Goal: Information Seeking & Learning: Learn about a topic

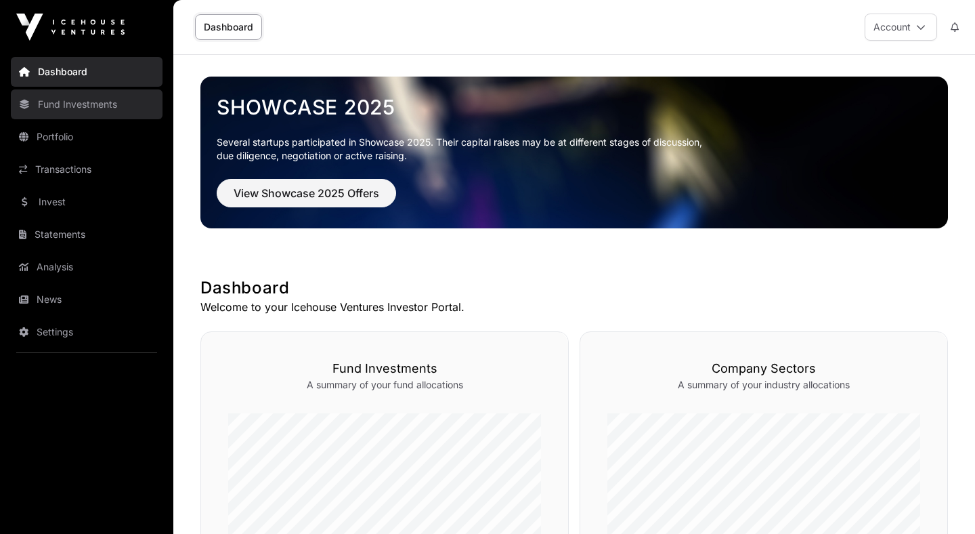
click at [103, 112] on link "Fund Investments" at bounding box center [87, 104] width 152 height 30
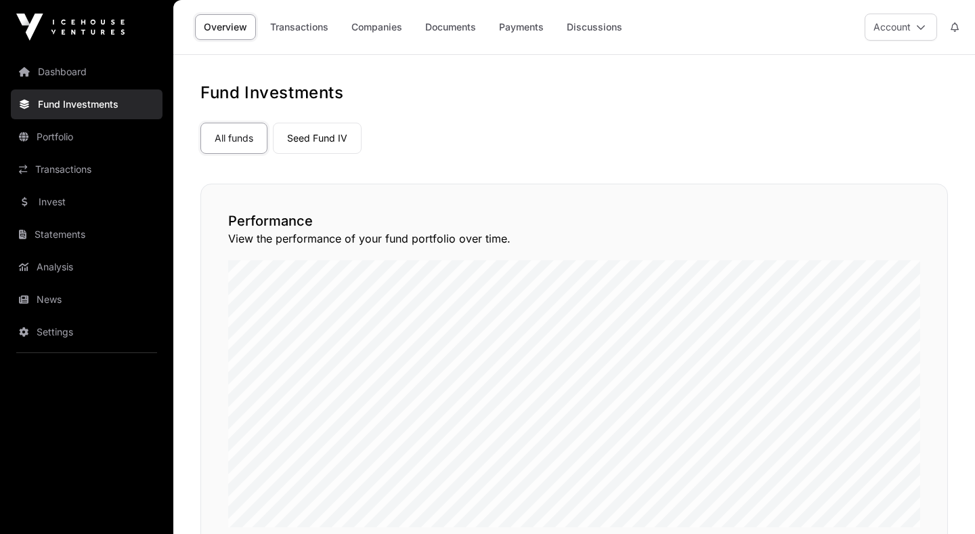
click at [319, 155] on nav "All funds Seed Fund IV Select a fund" at bounding box center [574, 136] width 748 height 64
click at [316, 140] on link "Seed Fund IV" at bounding box center [317, 138] width 89 height 31
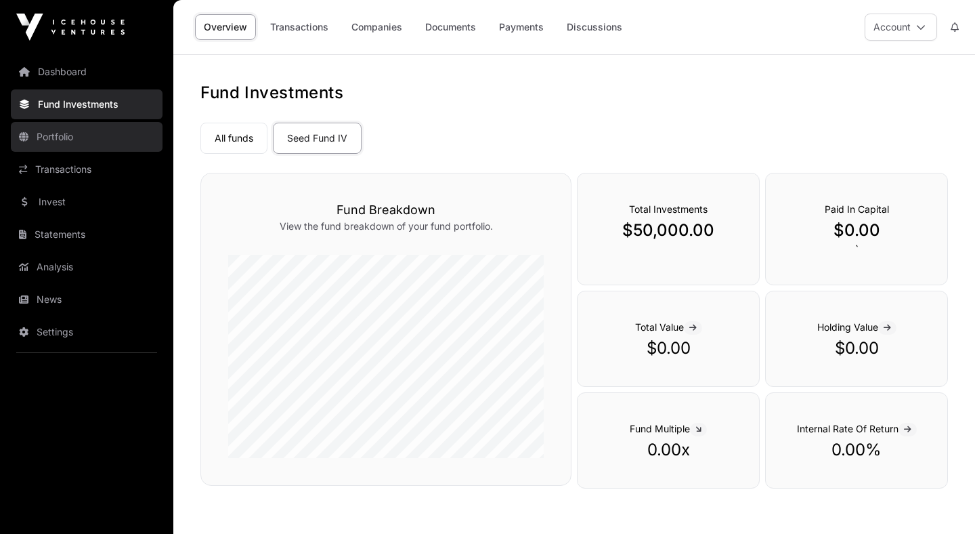
click at [63, 145] on link "Portfolio" at bounding box center [87, 137] width 152 height 30
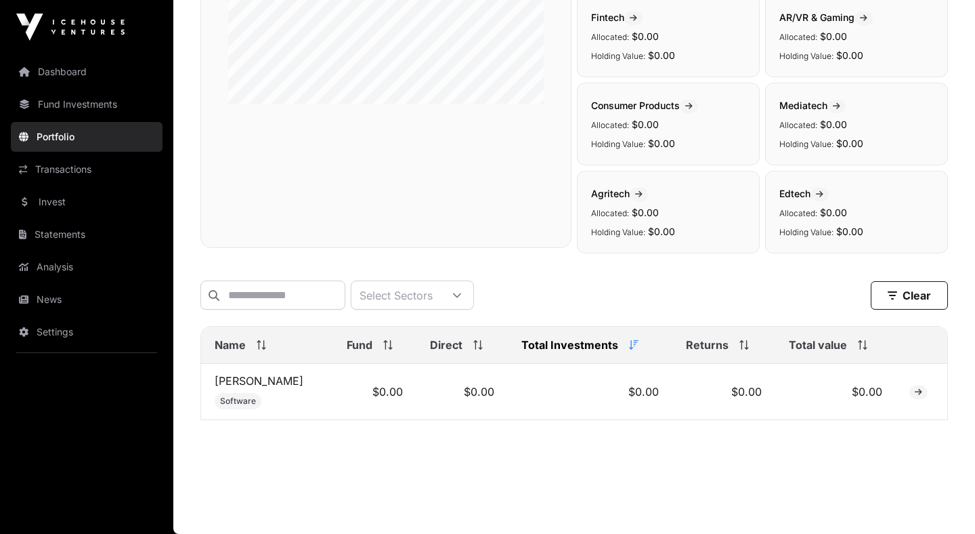
scroll to position [303, 0]
click at [227, 382] on link "[PERSON_NAME]" at bounding box center [259, 381] width 89 height 14
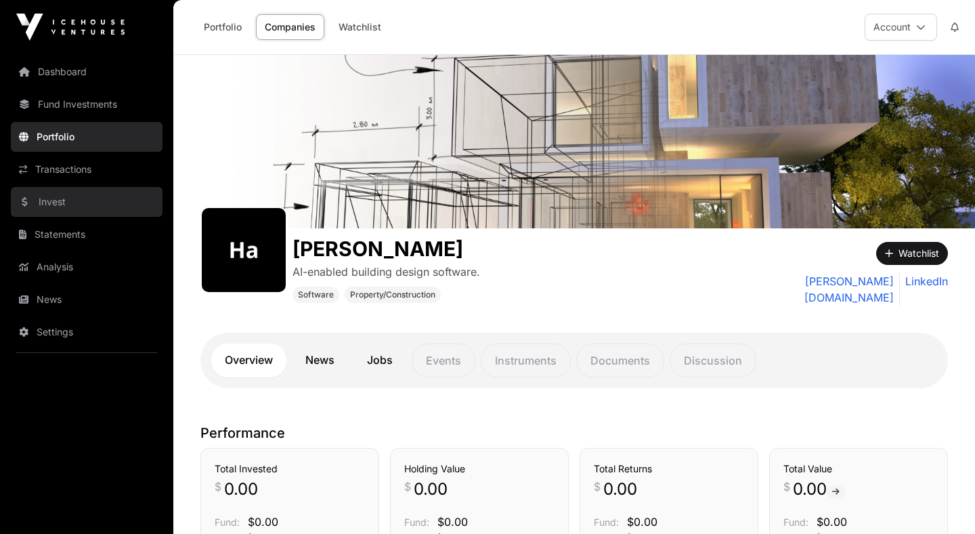
click at [49, 199] on link "Invest" at bounding box center [87, 202] width 152 height 30
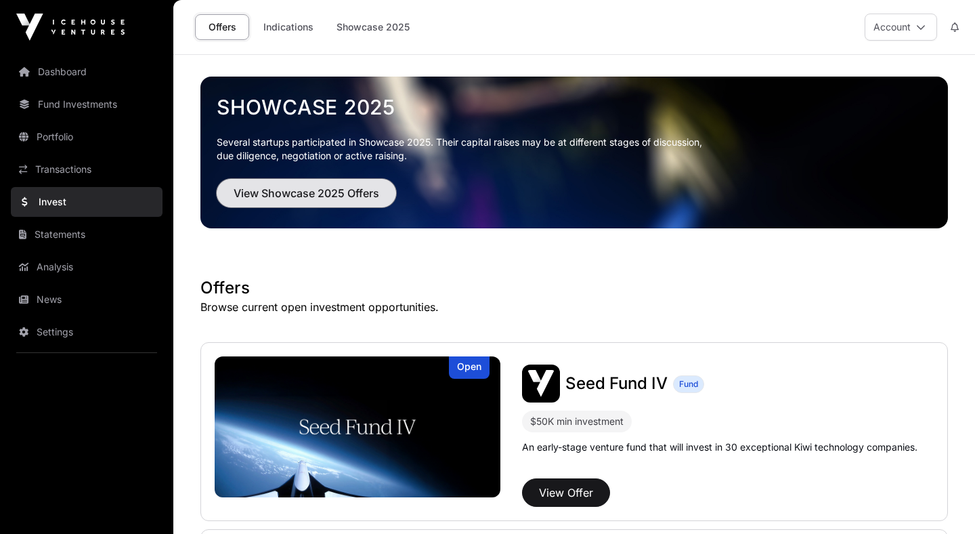
click at [295, 191] on span "View Showcase 2025 Offers" at bounding box center [307, 193] width 146 height 16
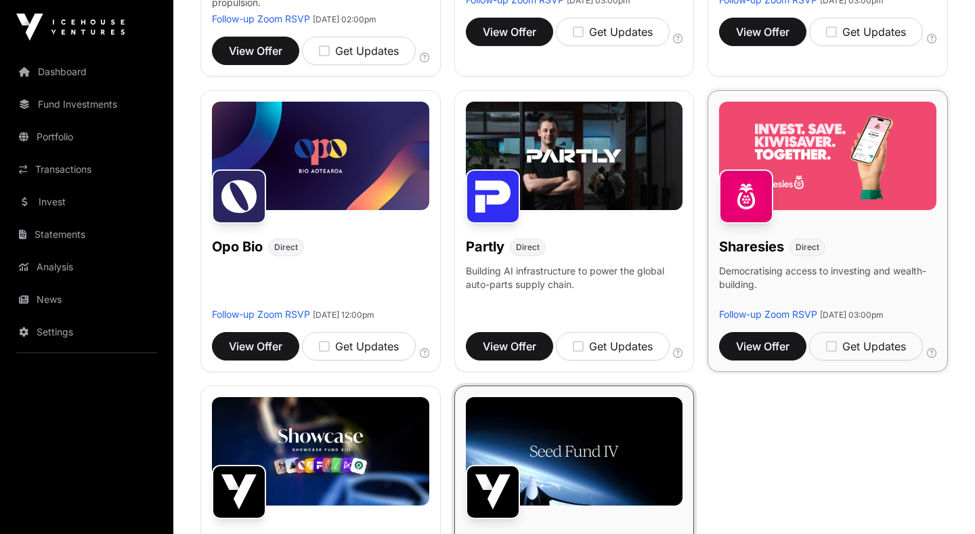
scroll to position [843, 0]
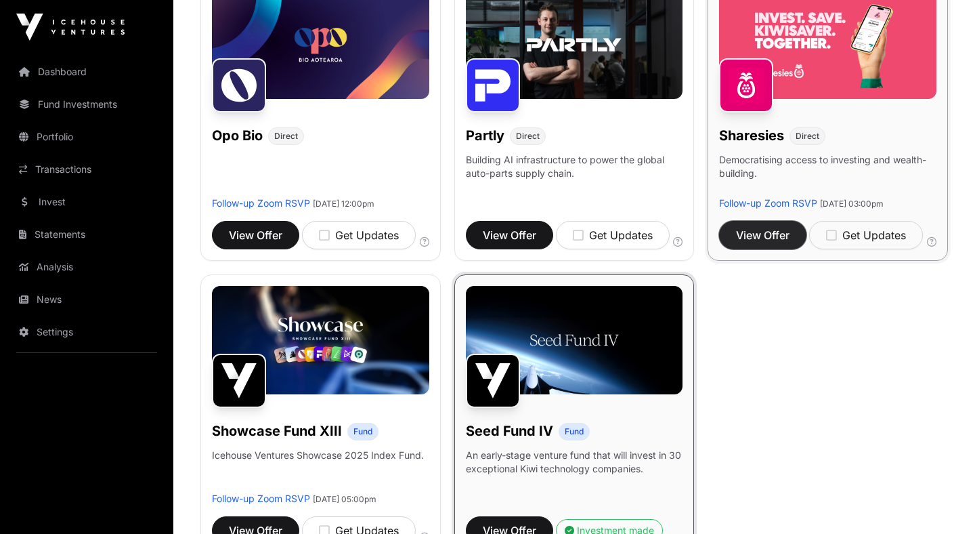
click at [767, 243] on span "View Offer" at bounding box center [763, 235] width 54 height 16
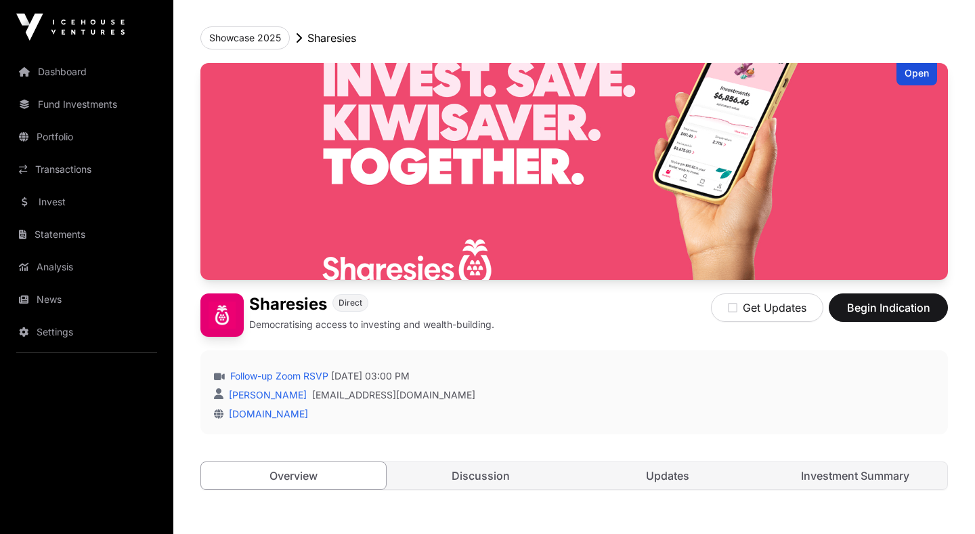
scroll to position [55, 0]
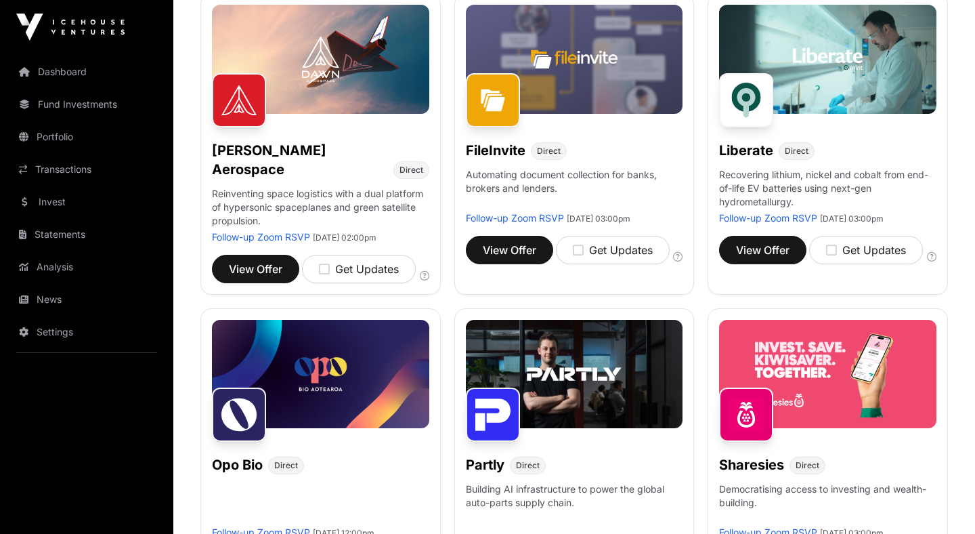
scroll to position [491, 0]
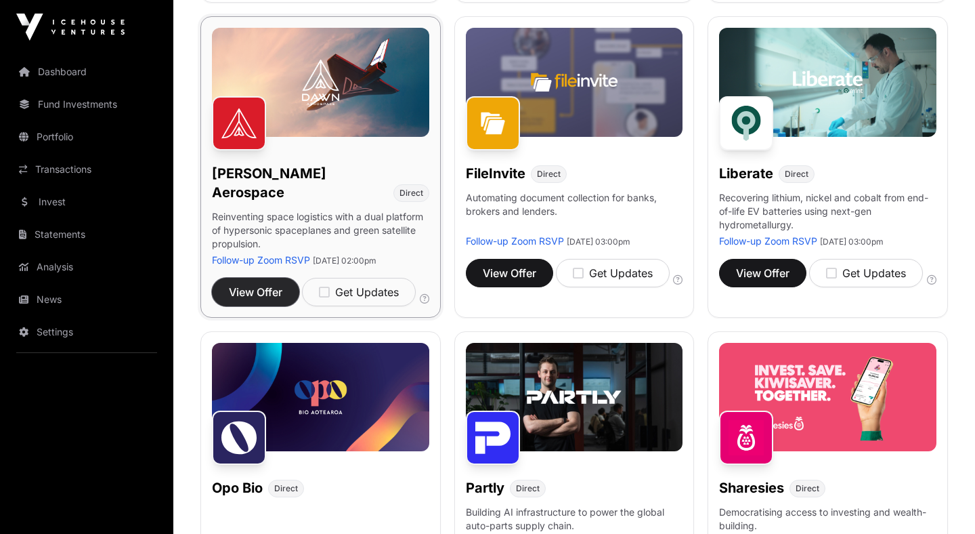
click at [257, 284] on span "View Offer" at bounding box center [256, 292] width 54 height 16
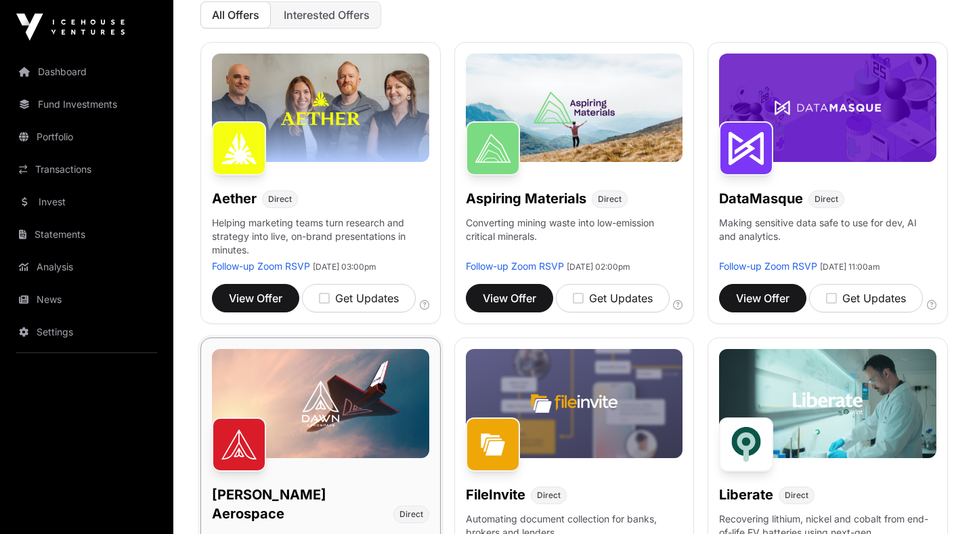
scroll to position [150, 0]
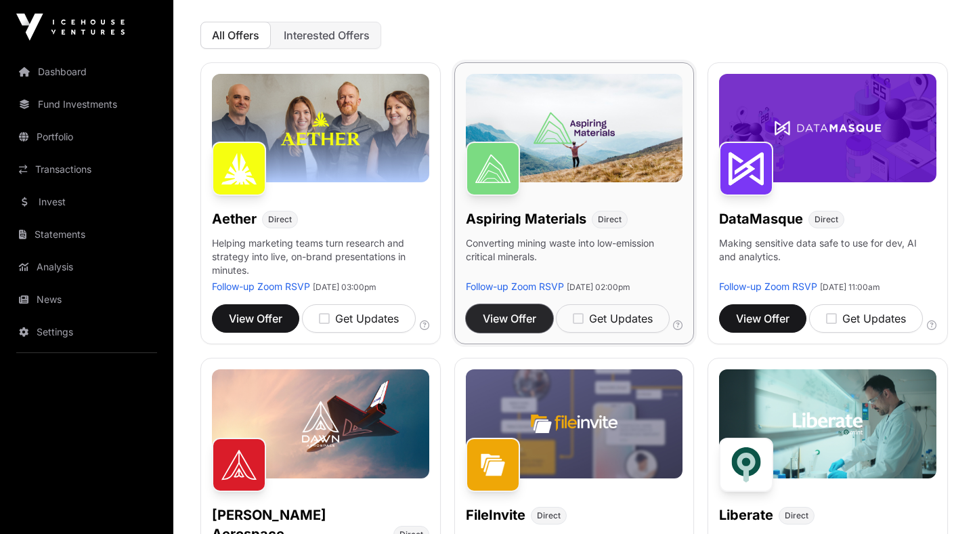
click at [517, 326] on span "View Offer" at bounding box center [510, 318] width 54 height 16
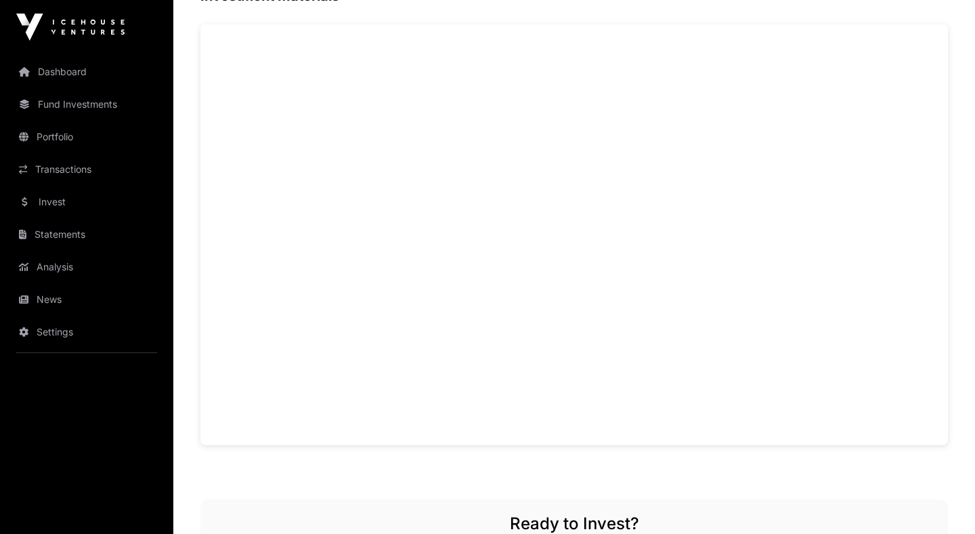
scroll to position [922, 0]
